Goal: Complete application form

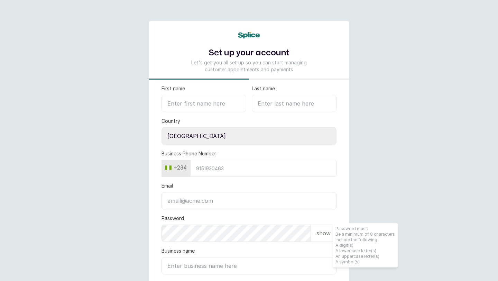
select select "NG"
click at [207, 105] on input "First name" at bounding box center [204, 103] width 85 height 17
type input "Faris"
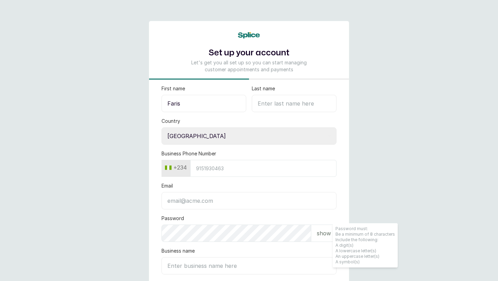
type input "Lawal"
type input "8100373262"
type input "farislawal3@gmail.com"
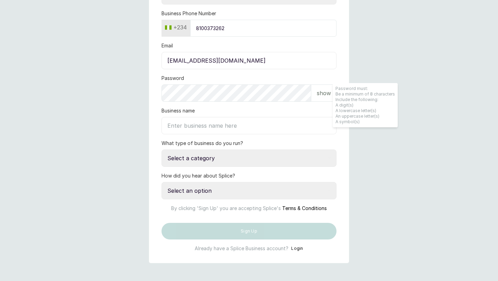
scroll to position [168, 0]
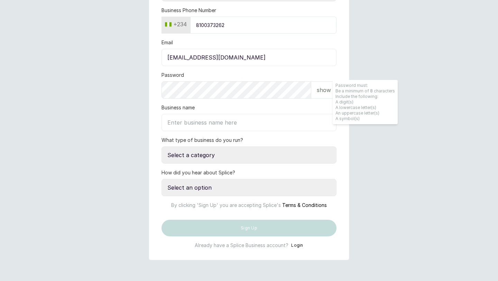
click at [200, 114] on input "Business name" at bounding box center [249, 122] width 175 height 17
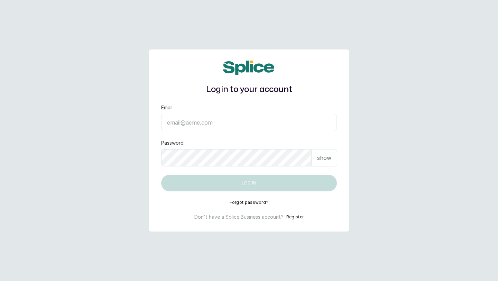
drag, startPoint x: 0, startPoint y: 0, endPoint x: 182, endPoint y: 43, distance: 187.0
click at [182, 43] on main "Login to your account Email Password show Log in Forgot password? Don't have a …" at bounding box center [249, 140] width 498 height 281
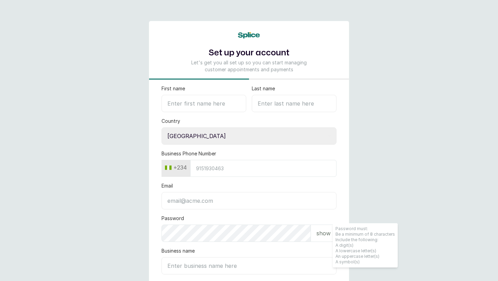
select select "NG"
